Goal: Task Accomplishment & Management: Use online tool/utility

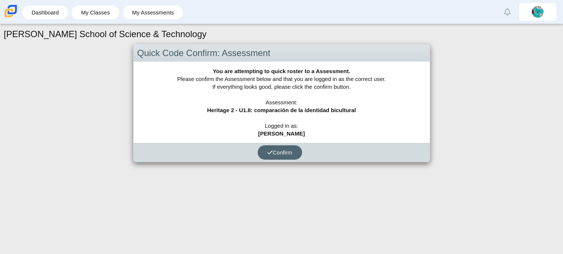
click at [283, 152] on span "Confirm" at bounding box center [279, 152] width 25 height 6
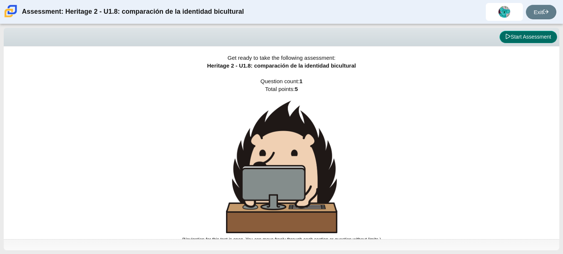
click at [516, 40] on button "Start Assessment" at bounding box center [529, 37] width 58 height 13
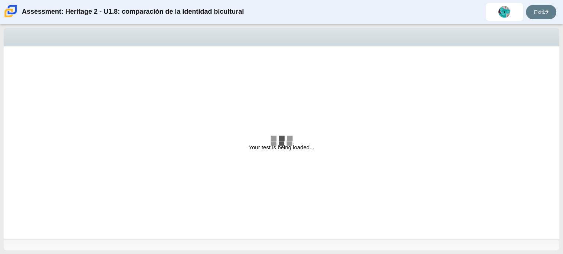
select select "3d3024f6-a892-4ba5-b2e4-c6acecfbc936"
